Goal: Task Accomplishment & Management: Manage account settings

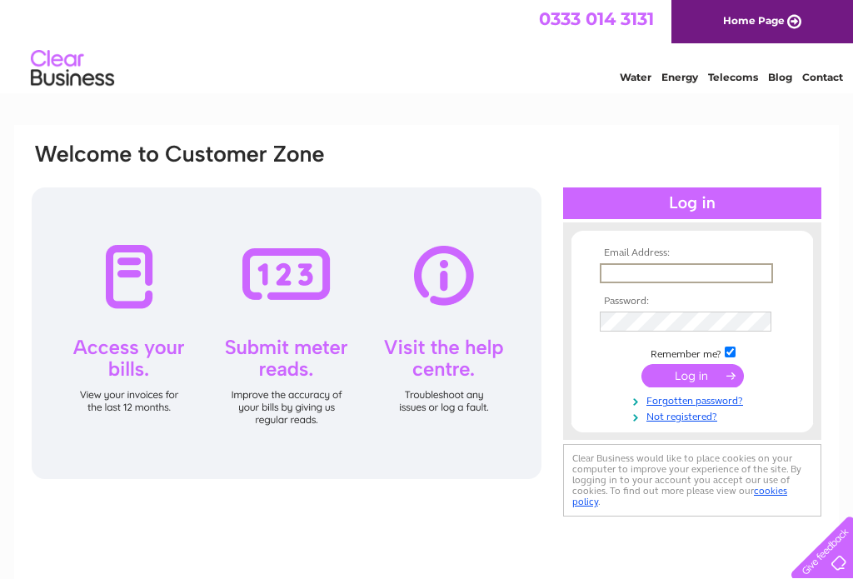
type input "sadiqali51@hotmail.com"
click at [692, 377] on input "submit" at bounding box center [693, 373] width 102 height 23
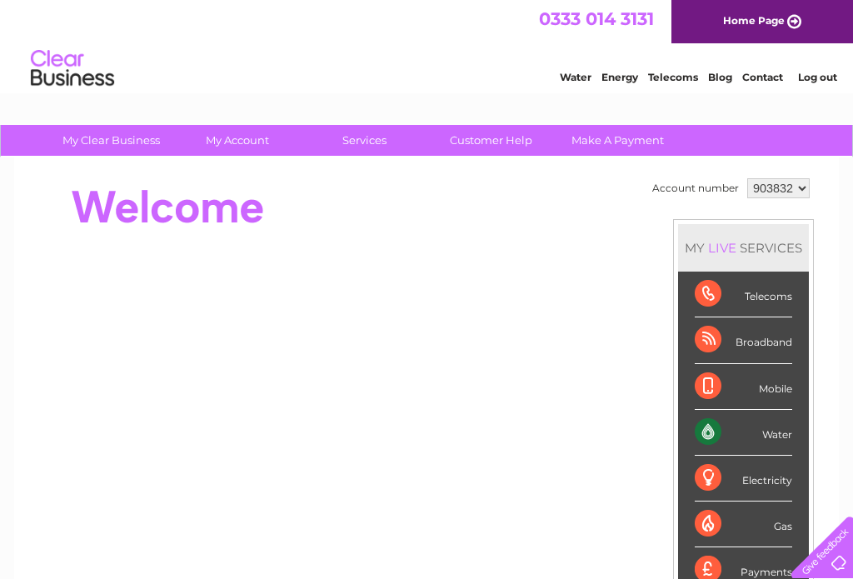
click at [770, 441] on div "Water" at bounding box center [743, 433] width 97 height 46
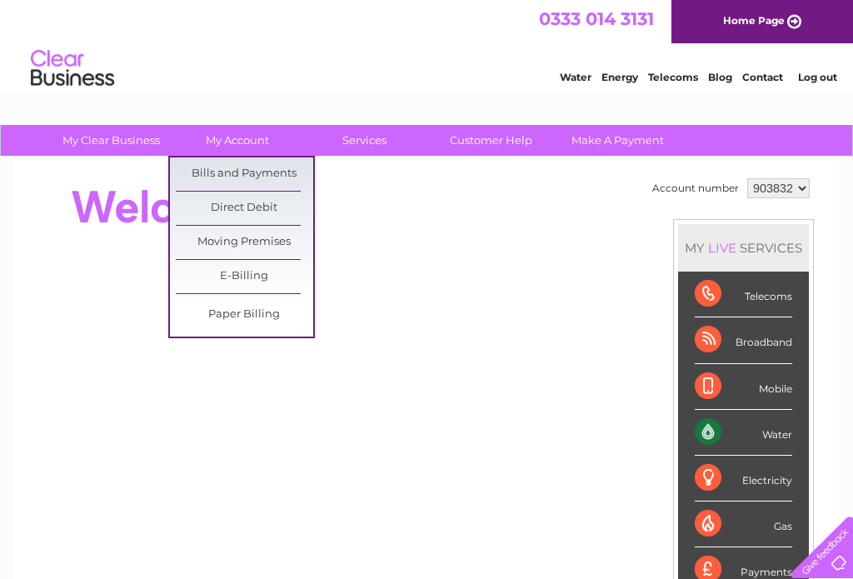
click at [260, 165] on link "Bills and Payments" at bounding box center [244, 173] width 137 height 33
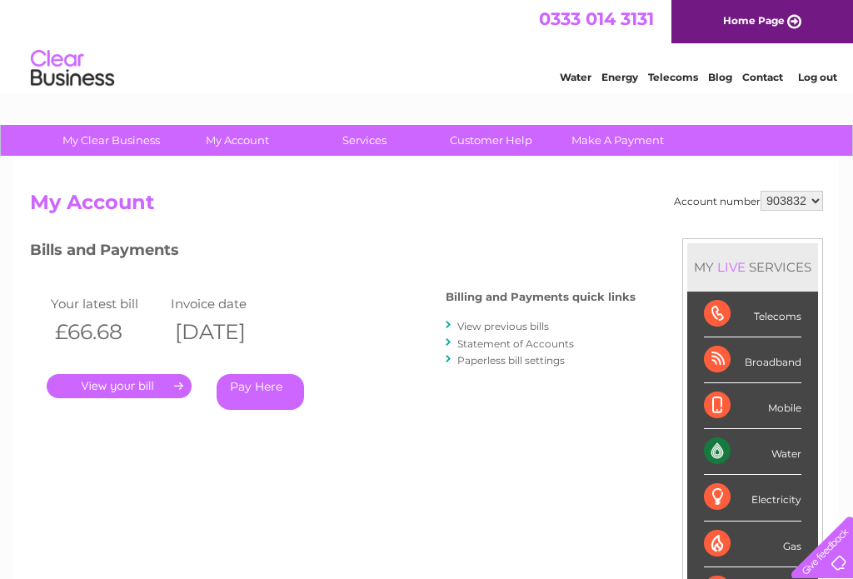
click at [135, 374] on link "." at bounding box center [119, 386] width 145 height 24
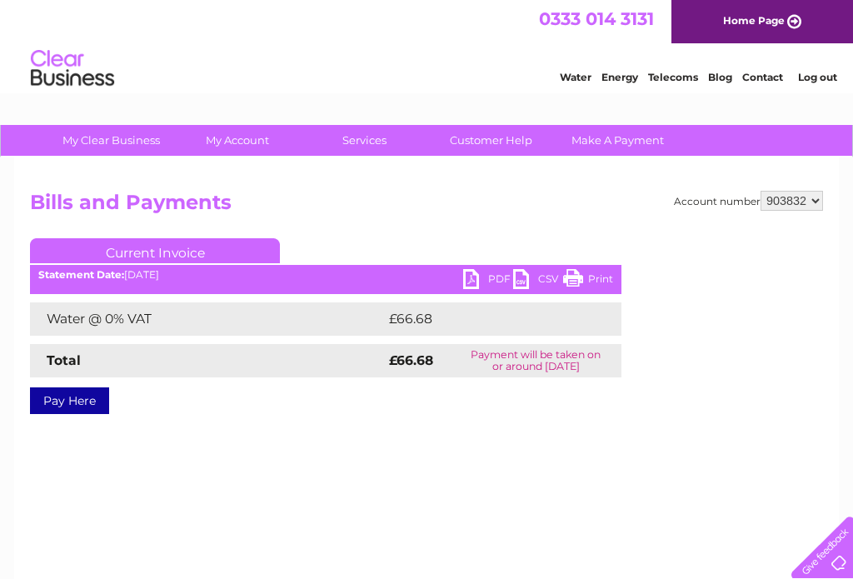
click at [479, 277] on link "PDF" at bounding box center [488, 281] width 50 height 24
click at [814, 76] on link "Log out" at bounding box center [817, 77] width 39 height 12
